Goal: Task Accomplishment & Management: Manage account settings

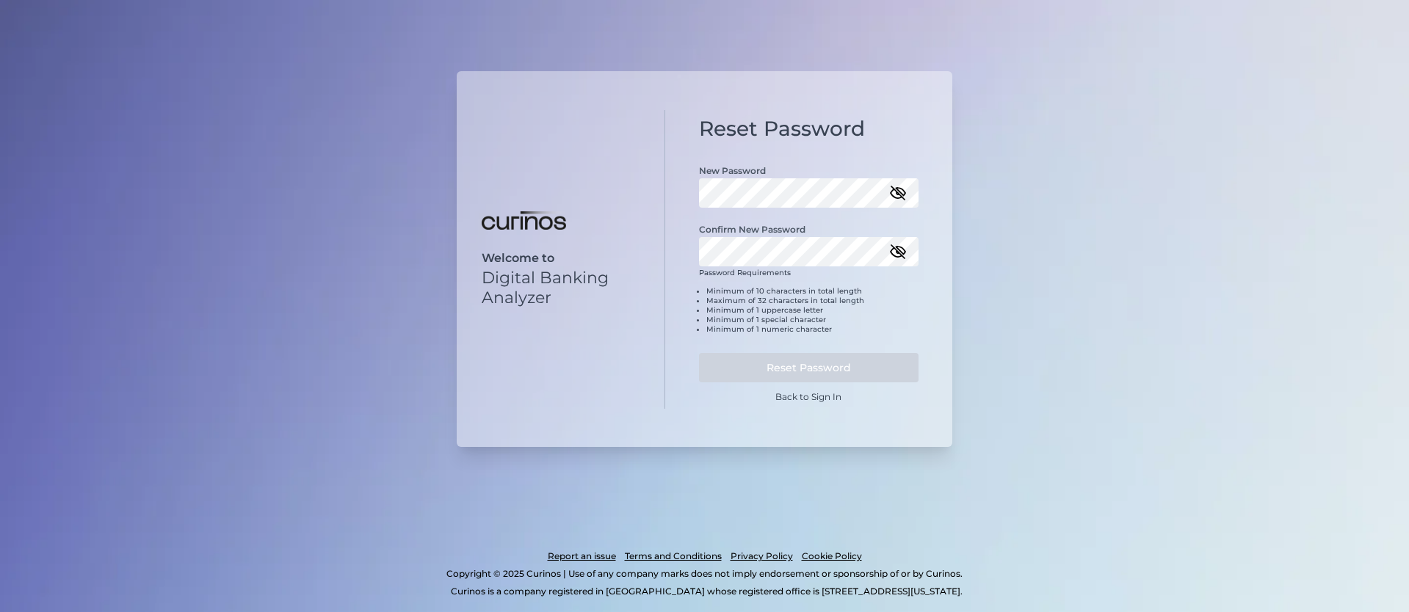
click at [894, 197] on icon "button" at bounding box center [898, 193] width 15 height 10
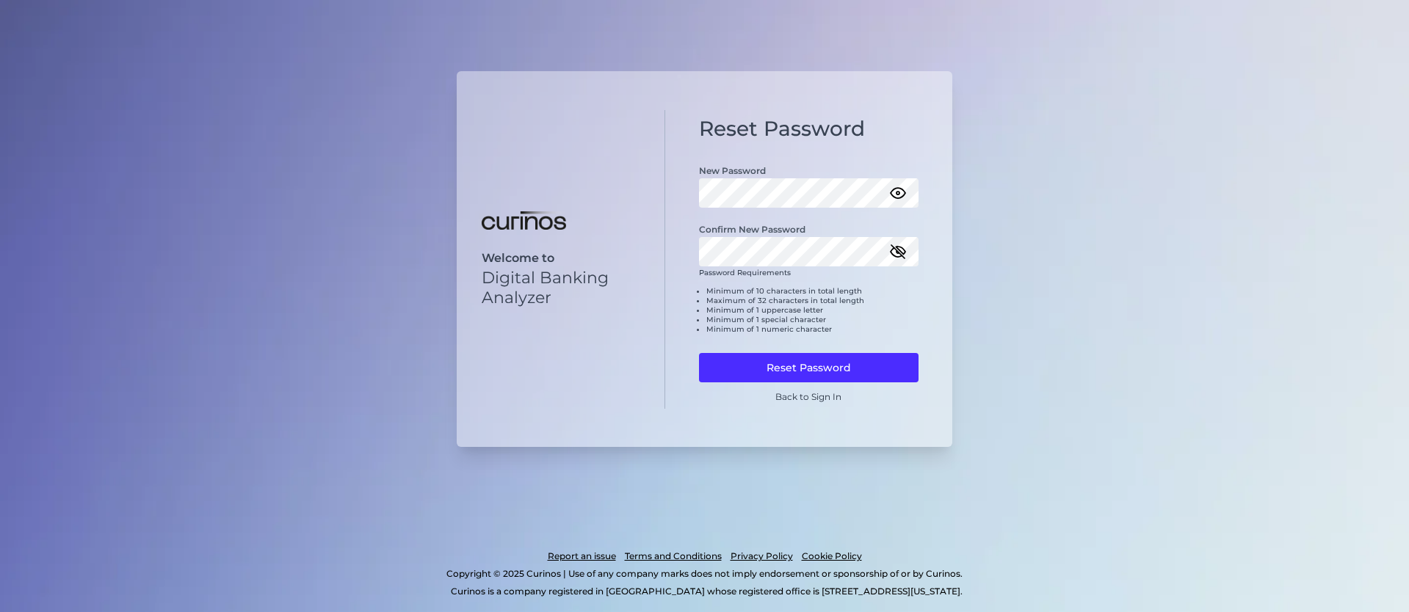
click at [888, 315] on li "Minimum of 1 special character" at bounding box center [812, 320] width 213 height 10
click at [899, 245] on icon "button" at bounding box center [898, 252] width 18 height 18
click at [843, 364] on button "Reset Password" at bounding box center [809, 367] width 220 height 29
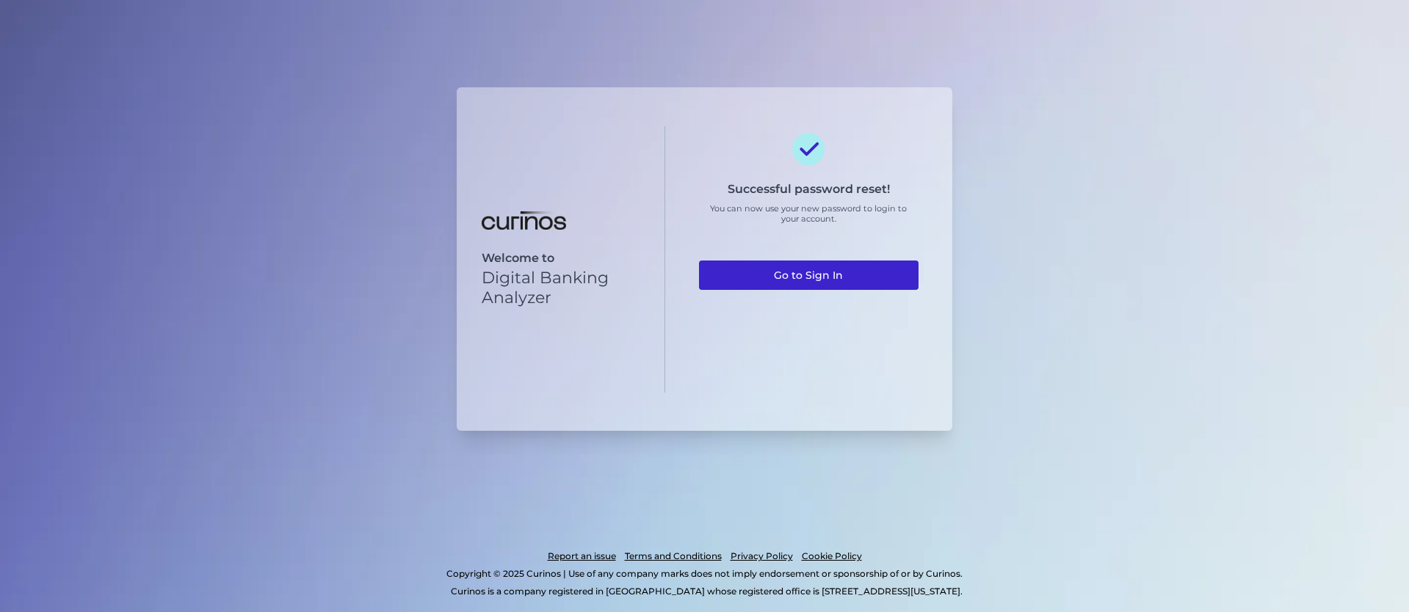
click at [830, 274] on link "Go to Sign In" at bounding box center [809, 275] width 220 height 29
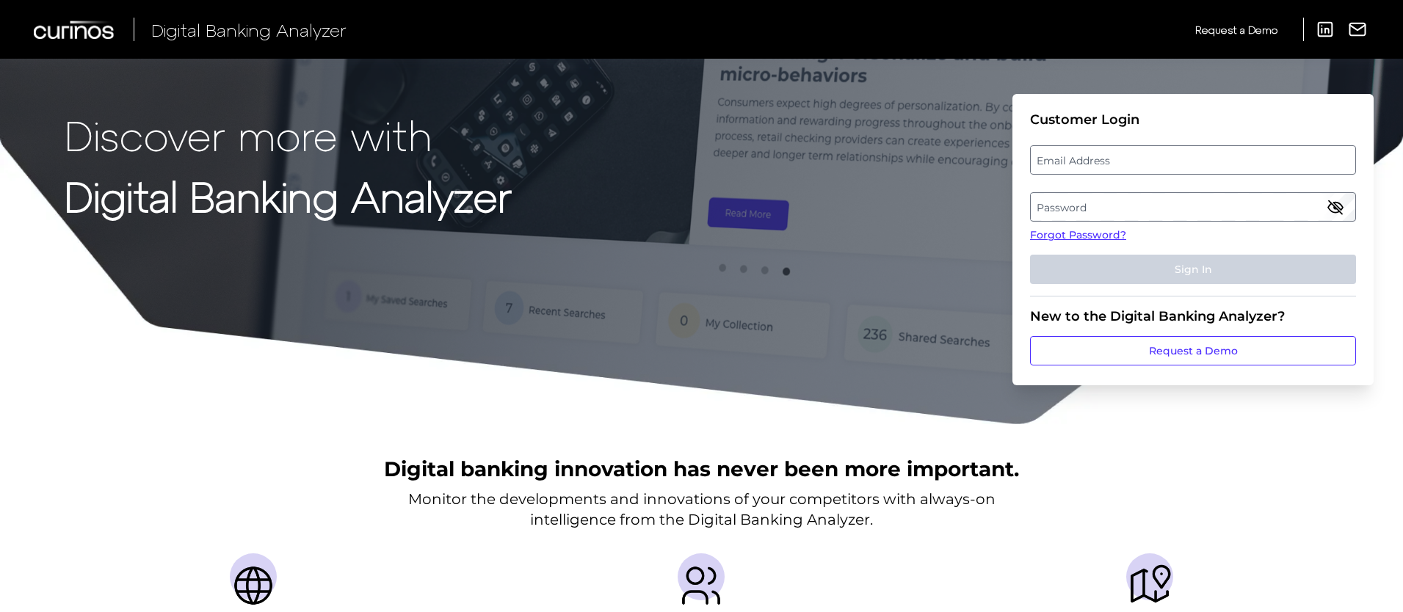
click at [1078, 156] on label "Email Address" at bounding box center [1193, 160] width 324 height 26
click at [1078, 156] on input "email" at bounding box center [1193, 159] width 326 height 29
click at [1078, 156] on input "Email Address" at bounding box center [1193, 159] width 326 height 29
type input "[EMAIL_ADDRESS][DOMAIN_NAME]"
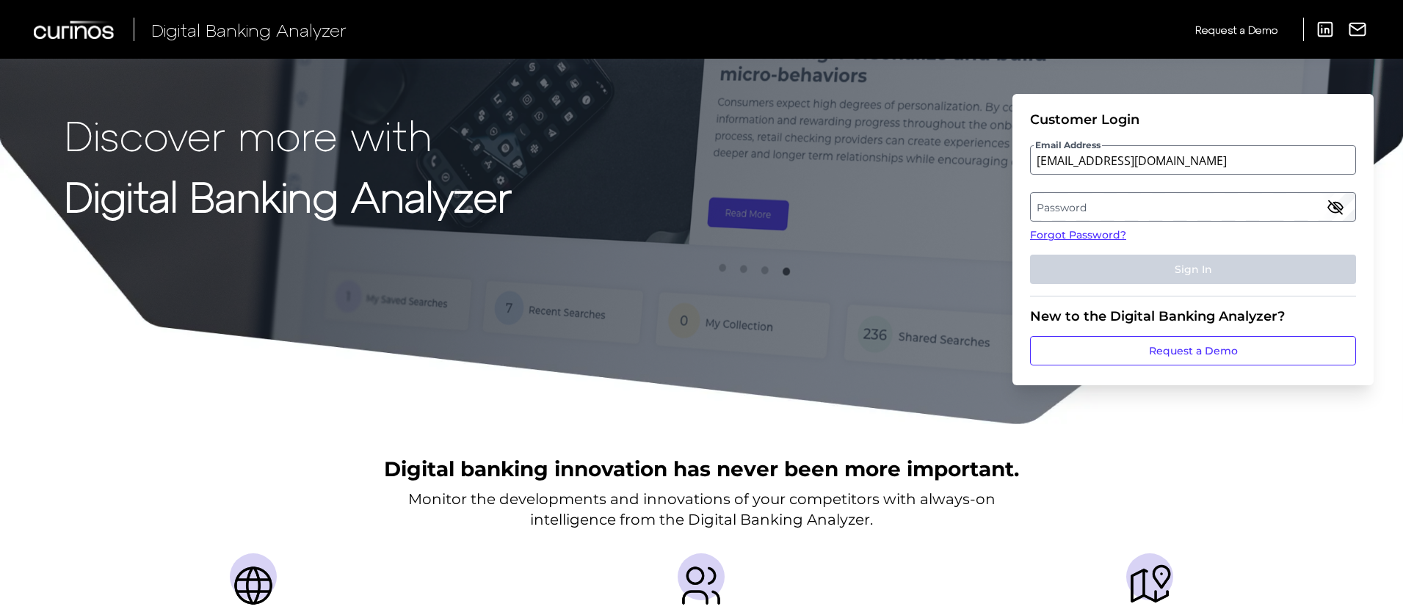
click at [1097, 209] on label "Password" at bounding box center [1193, 207] width 324 height 26
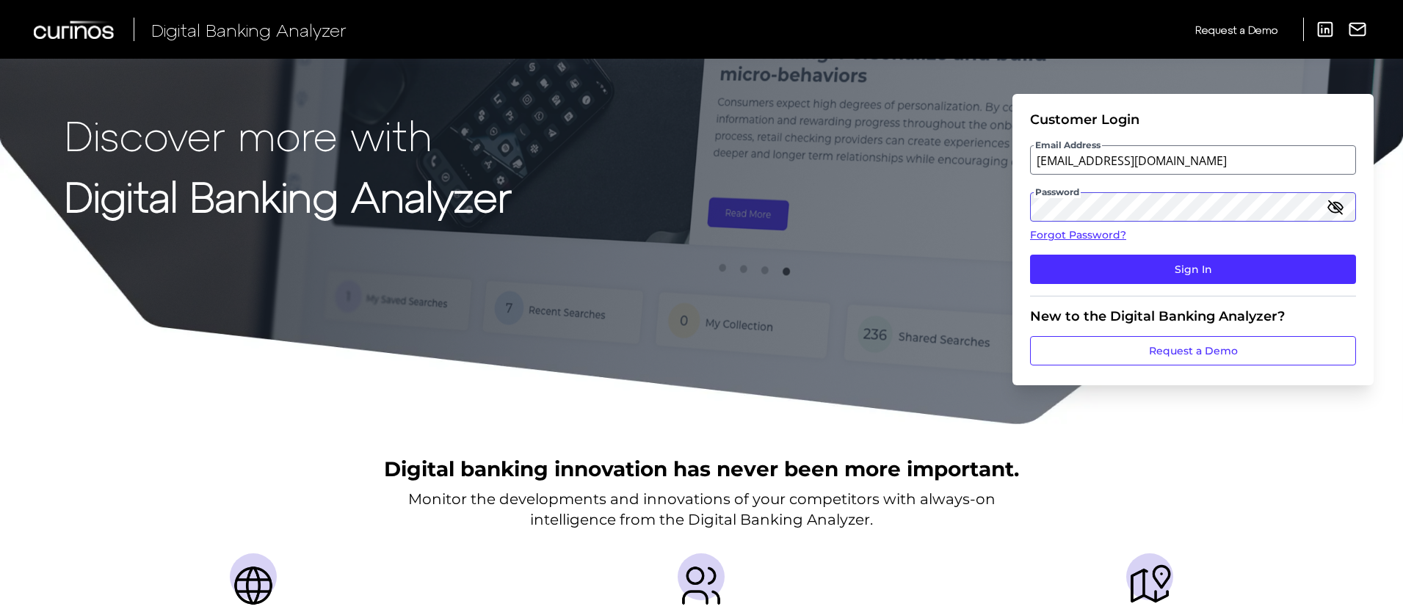
click at [1030, 255] on button "Sign In" at bounding box center [1193, 269] width 326 height 29
